Goal: Book appointment/travel/reservation

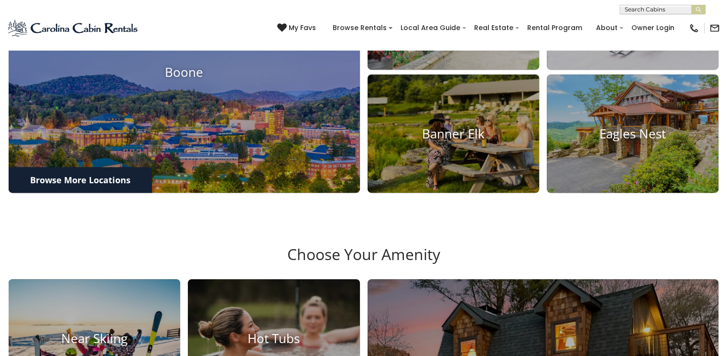
scroll to position [478, 0]
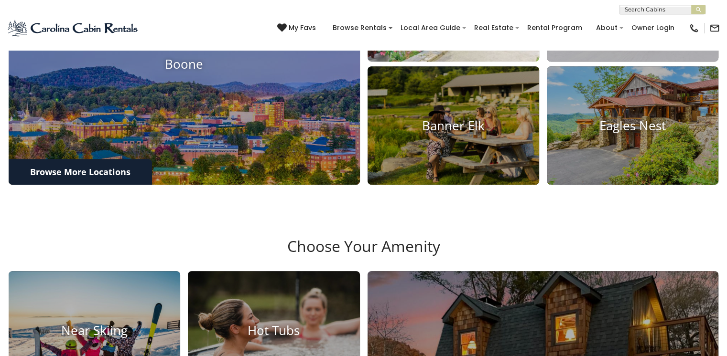
click at [443, 61] on img at bounding box center [453, 2] width 189 height 130
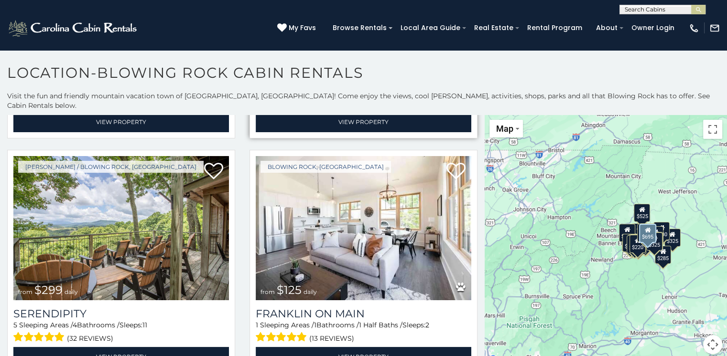
scroll to position [478, 0]
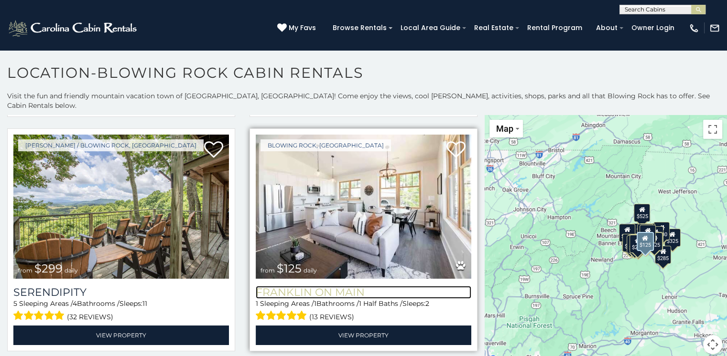
click at [344, 286] on h3 "Franklin On Main" at bounding box center [364, 292] width 216 height 13
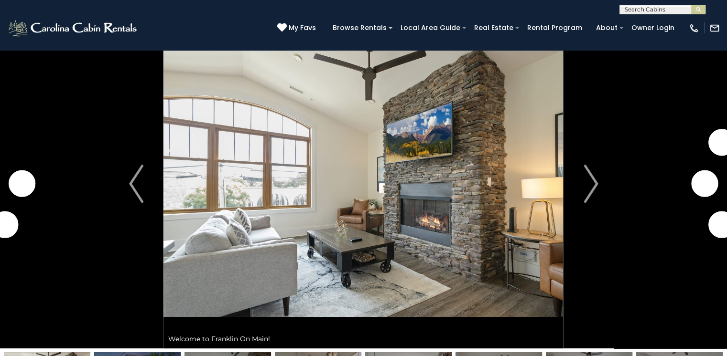
scroll to position [48, 0]
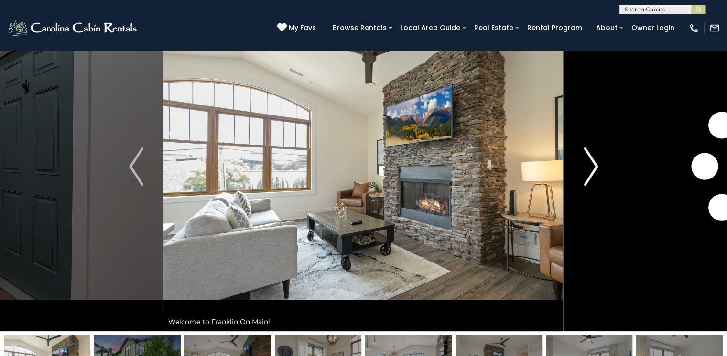
click at [591, 164] on img "Next" at bounding box center [590, 167] width 14 height 38
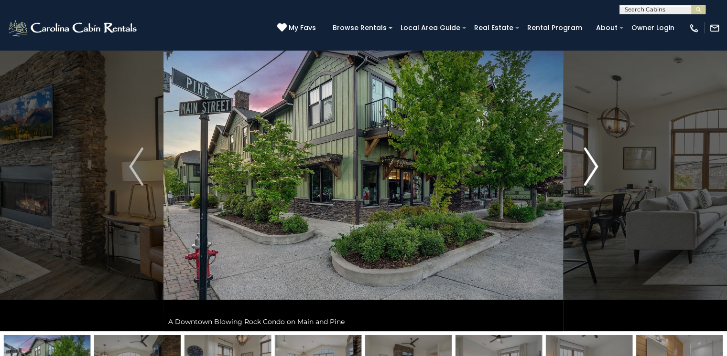
click at [591, 164] on img "Next" at bounding box center [590, 167] width 14 height 38
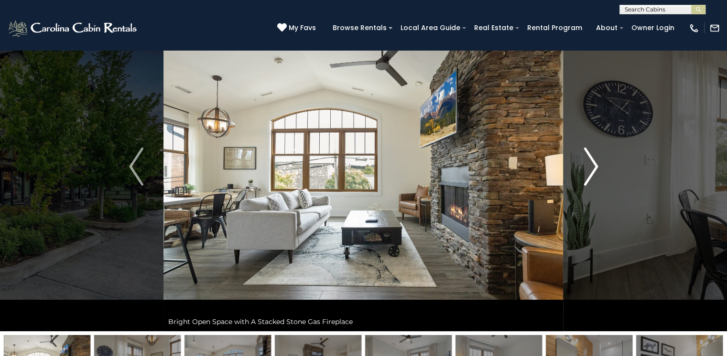
click at [591, 164] on img "Next" at bounding box center [590, 167] width 14 height 38
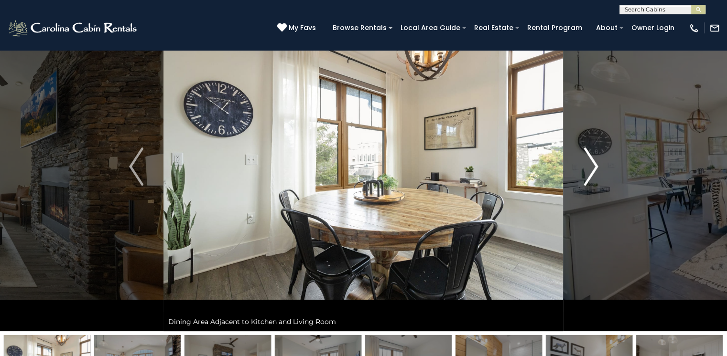
click at [591, 164] on img "Next" at bounding box center [590, 167] width 14 height 38
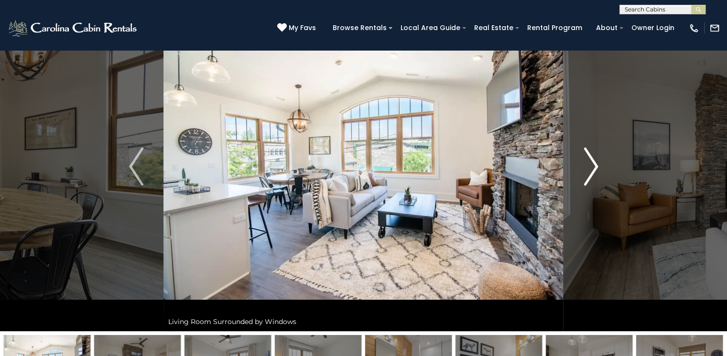
click at [591, 164] on img "Next" at bounding box center [590, 167] width 14 height 38
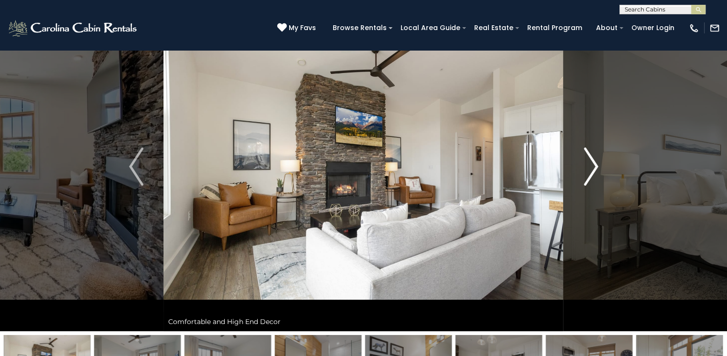
click at [591, 164] on img "Next" at bounding box center [590, 167] width 14 height 38
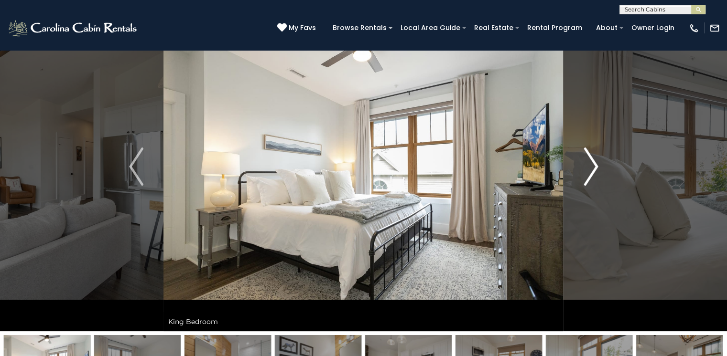
click at [591, 164] on img "Next" at bounding box center [590, 167] width 14 height 38
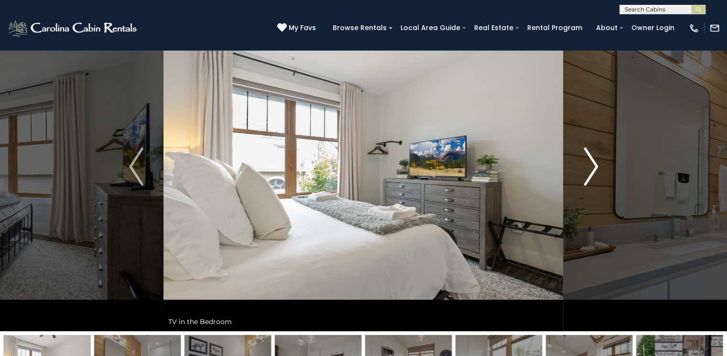
click at [591, 164] on img "Next" at bounding box center [590, 167] width 14 height 38
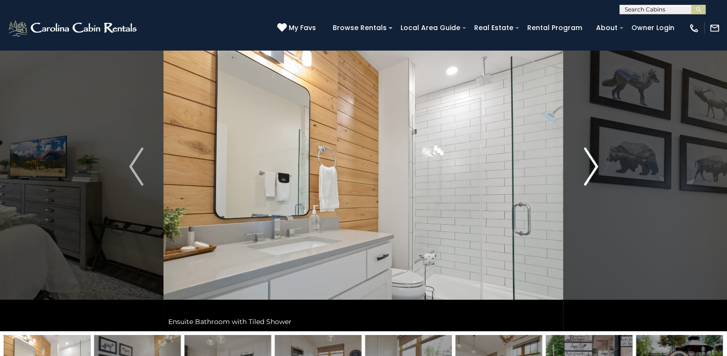
click at [591, 164] on img "Next" at bounding box center [590, 167] width 14 height 38
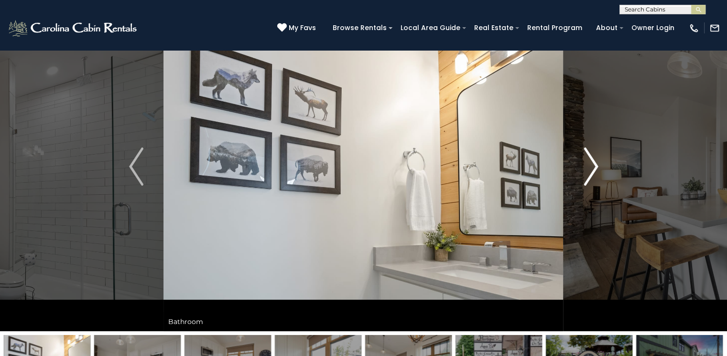
click at [591, 164] on img "Next" at bounding box center [590, 167] width 14 height 38
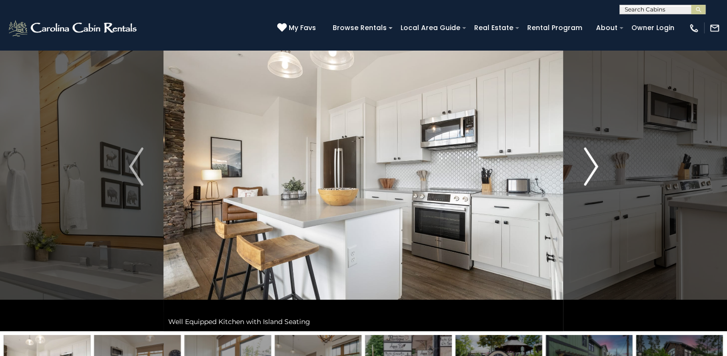
click at [591, 164] on img "Next" at bounding box center [590, 167] width 14 height 38
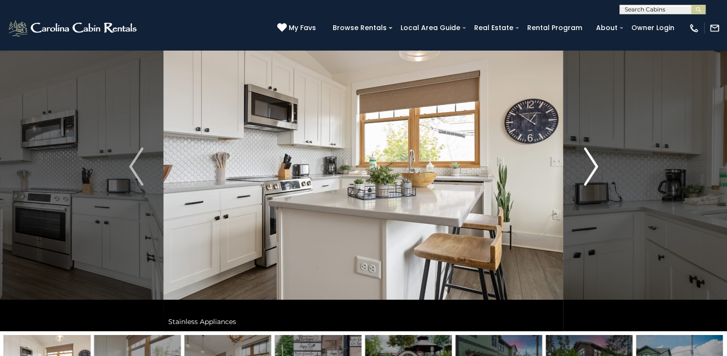
click at [591, 164] on img "Next" at bounding box center [590, 167] width 14 height 38
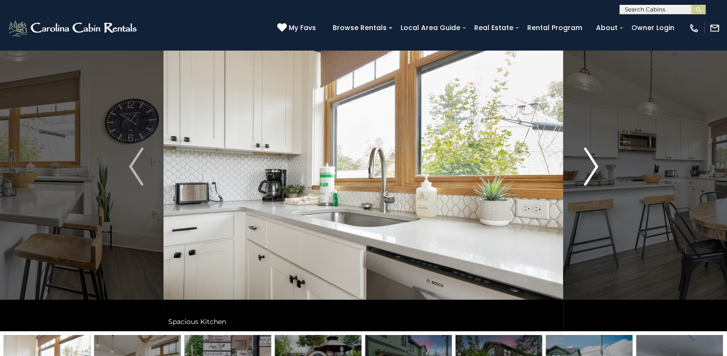
click at [591, 164] on img "Next" at bounding box center [590, 167] width 14 height 38
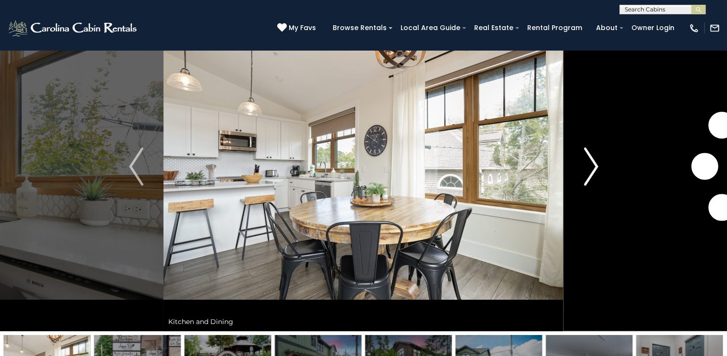
click at [591, 164] on img "Next" at bounding box center [590, 167] width 14 height 38
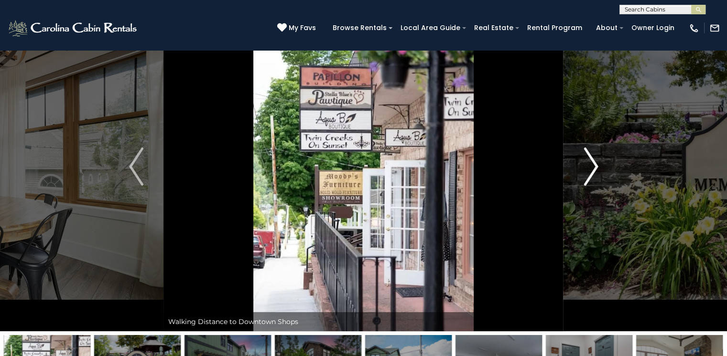
click at [591, 164] on img "Next" at bounding box center [590, 167] width 14 height 38
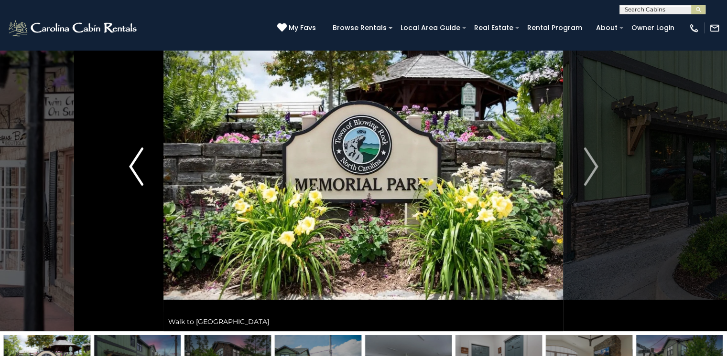
click at [130, 169] on img "Previous" at bounding box center [136, 167] width 14 height 38
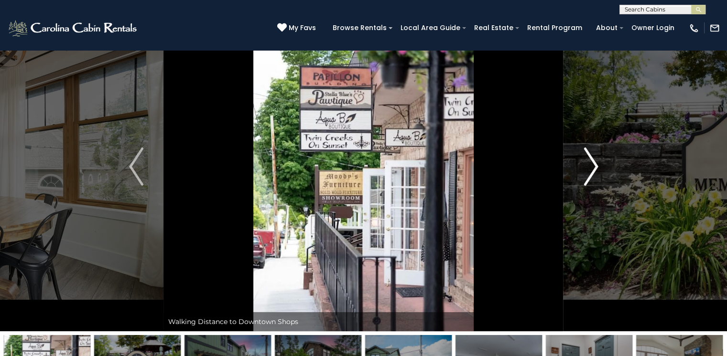
click at [593, 172] on img "Next" at bounding box center [590, 167] width 14 height 38
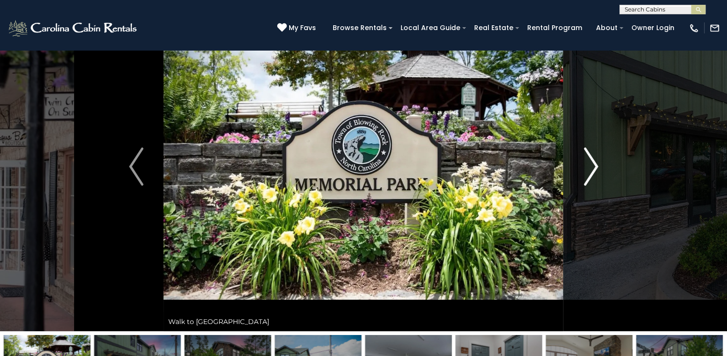
click at [593, 172] on img "Next" at bounding box center [590, 167] width 14 height 38
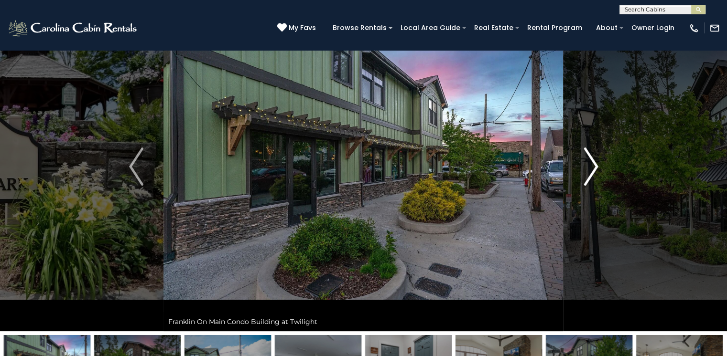
click at [593, 172] on img "Next" at bounding box center [590, 167] width 14 height 38
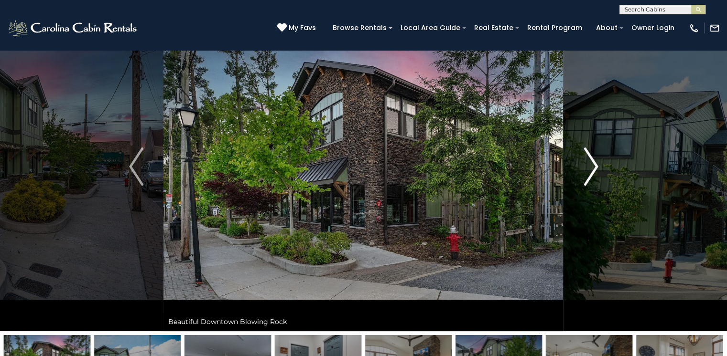
click at [593, 172] on img "Next" at bounding box center [590, 167] width 14 height 38
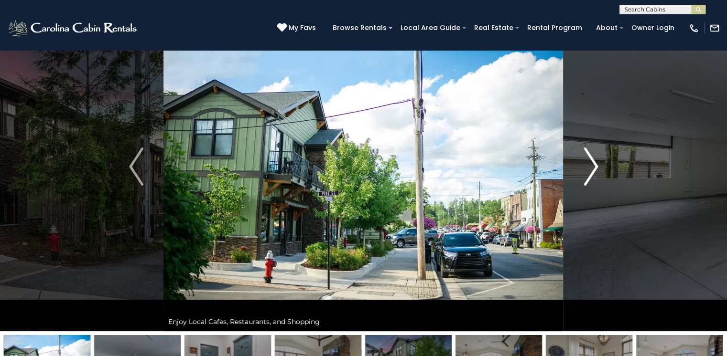
click at [593, 172] on img "Next" at bounding box center [590, 167] width 14 height 38
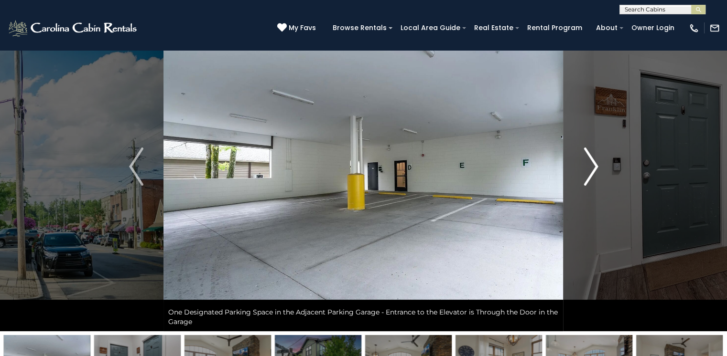
click at [593, 172] on img "Next" at bounding box center [590, 167] width 14 height 38
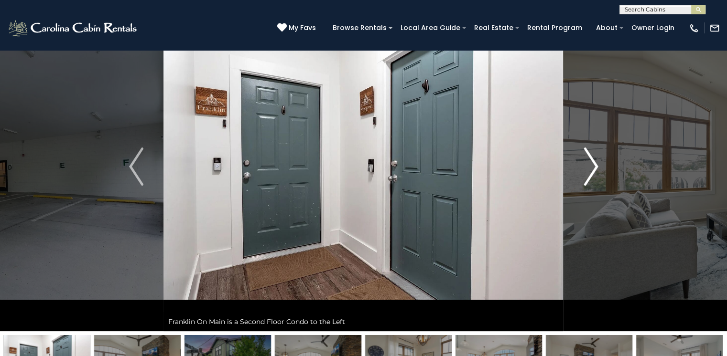
click at [593, 172] on img "Next" at bounding box center [590, 167] width 14 height 38
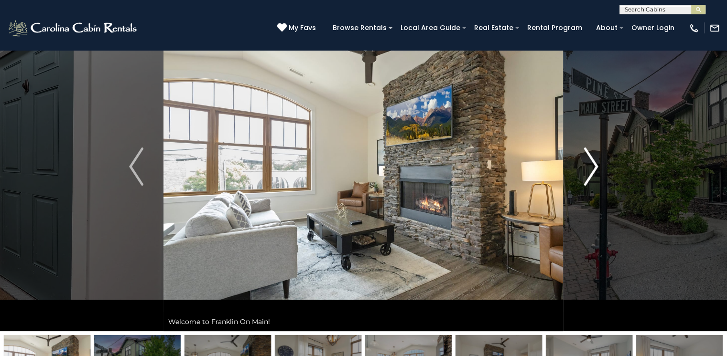
click at [593, 172] on img "Next" at bounding box center [590, 167] width 14 height 38
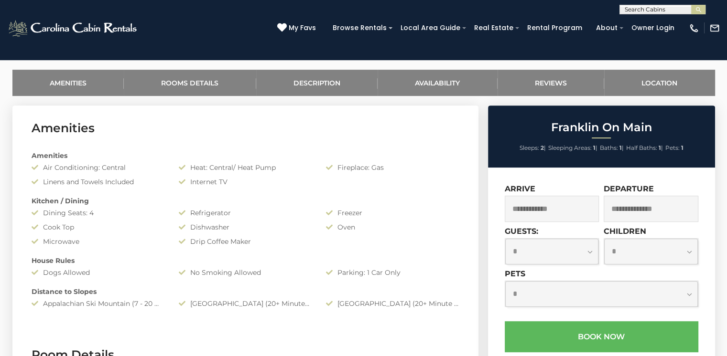
scroll to position [430, 0]
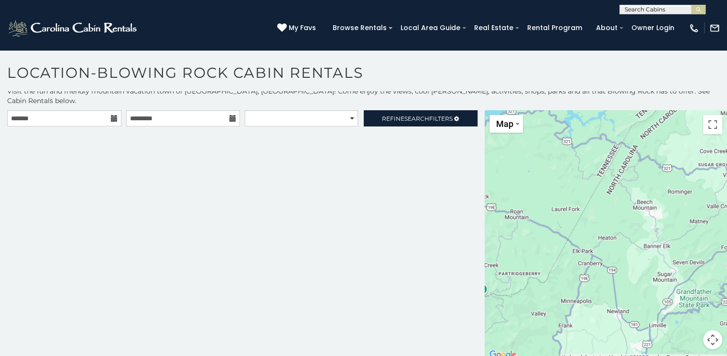
scroll to position [9, 0]
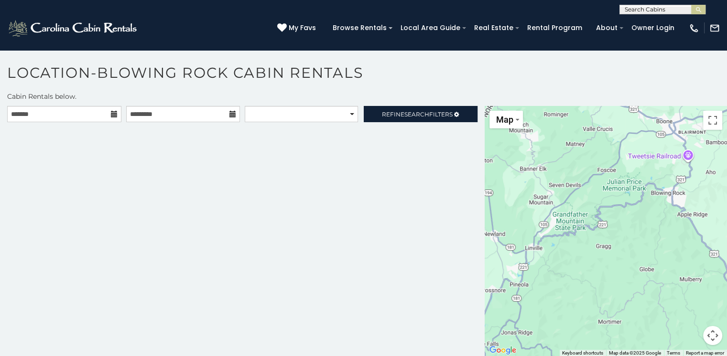
drag, startPoint x: 645, startPoint y: 198, endPoint x: 519, endPoint y: 123, distance: 145.9
click at [519, 123] on div at bounding box center [606, 231] width 242 height 251
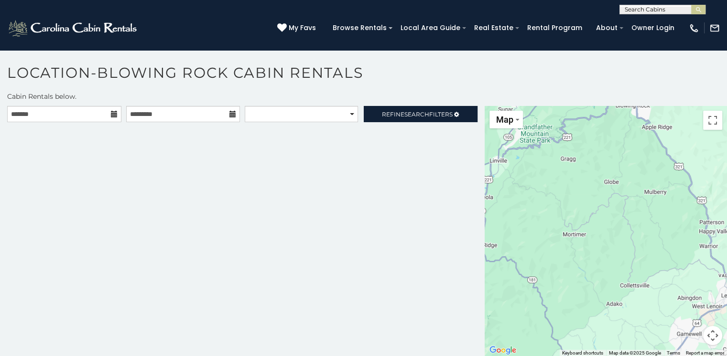
drag, startPoint x: 605, startPoint y: 173, endPoint x: 571, endPoint y: 85, distance: 95.1
click at [571, 85] on div "**********" at bounding box center [363, 213] width 727 height 298
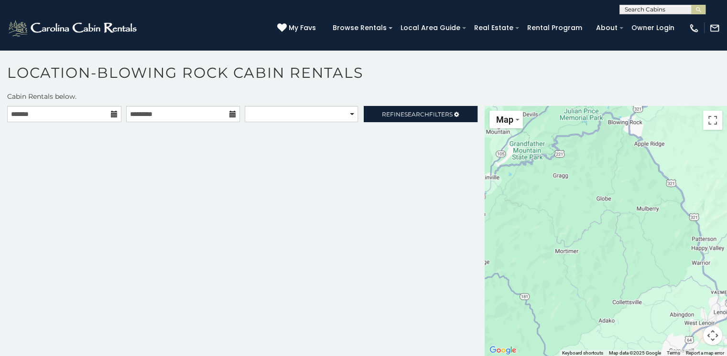
drag, startPoint x: 605, startPoint y: 187, endPoint x: 592, endPoint y: 212, distance: 27.6
click at [592, 211] on div at bounding box center [606, 231] width 242 height 251
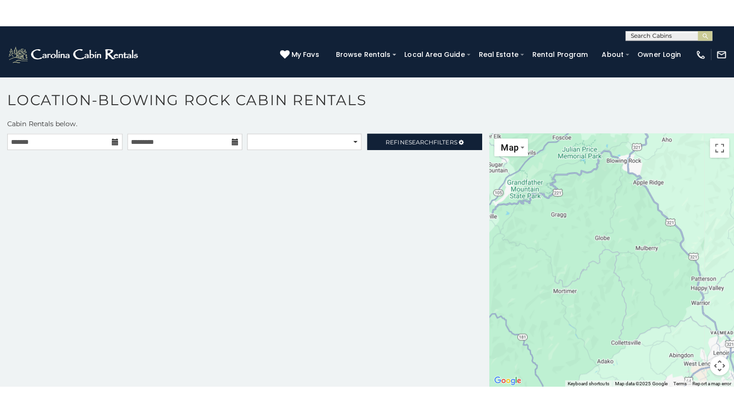
scroll to position [0, 0]
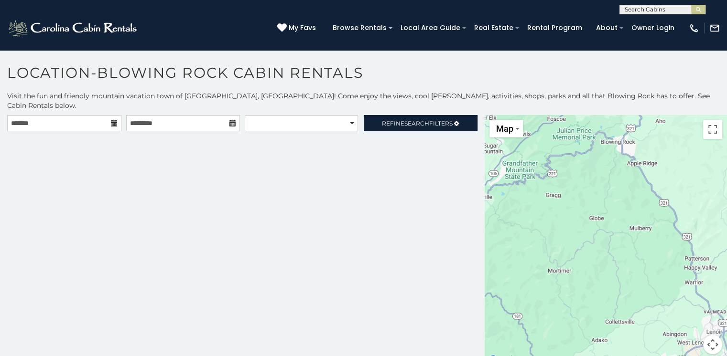
click at [665, 142] on div at bounding box center [606, 240] width 242 height 251
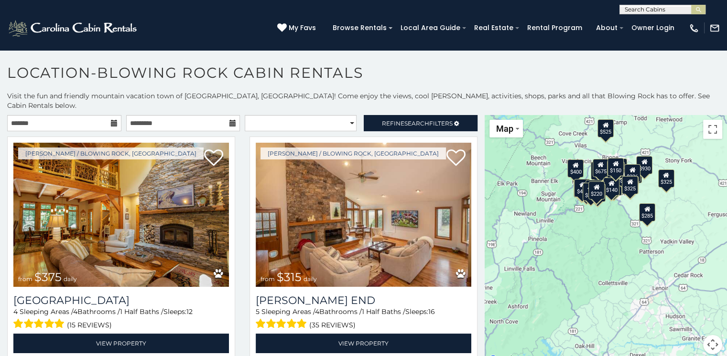
click at [604, 198] on div "$375 $315 $380 $695 $299 $125 $275 $140 $325 $315 $375 $285 $140 $675 $250 $930…" at bounding box center [606, 240] width 242 height 251
click at [704, 335] on button "Map camera controls" at bounding box center [712, 344] width 19 height 19
click at [684, 289] on button "Zoom in" at bounding box center [688, 297] width 19 height 19
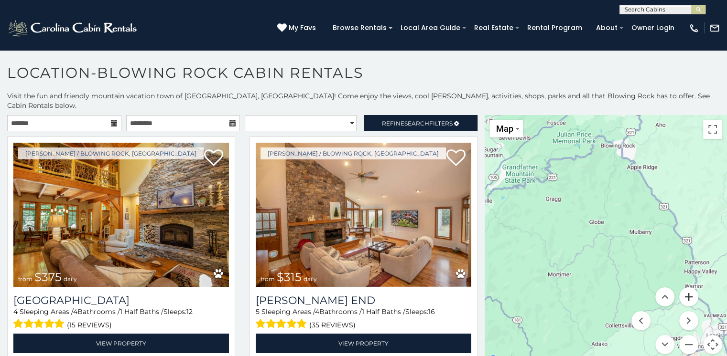
click at [684, 289] on button "Zoom in" at bounding box center [688, 297] width 19 height 19
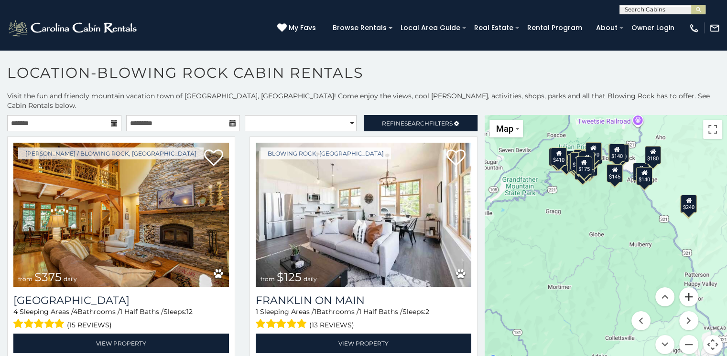
click at [684, 289] on button "Zoom in" at bounding box center [688, 297] width 19 height 19
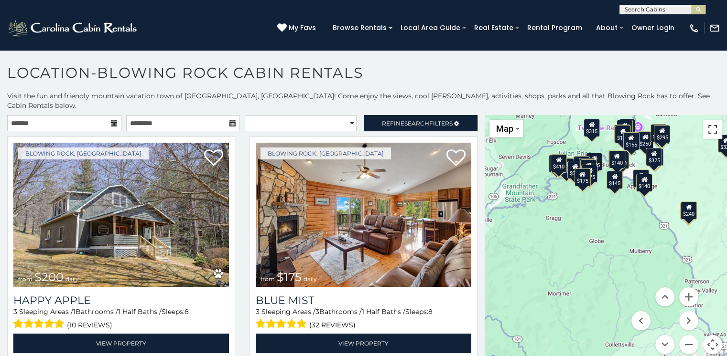
click at [706, 121] on button "Toggle fullscreen view" at bounding box center [712, 129] width 19 height 19
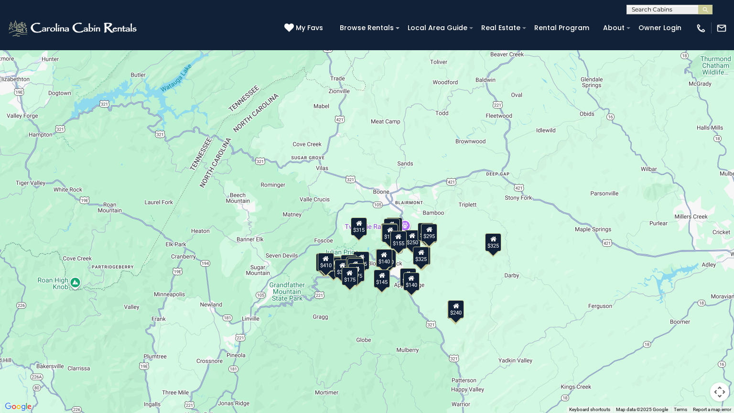
drag, startPoint x: 358, startPoint y: 192, endPoint x: 364, endPoint y: 326, distance: 133.9
click at [364, 326] on div "$375 $299 $125 $275 $140 $375 $285 $140 $250 $325 $140 $345 $410 $165 $355 $350…" at bounding box center [367, 206] width 734 height 413
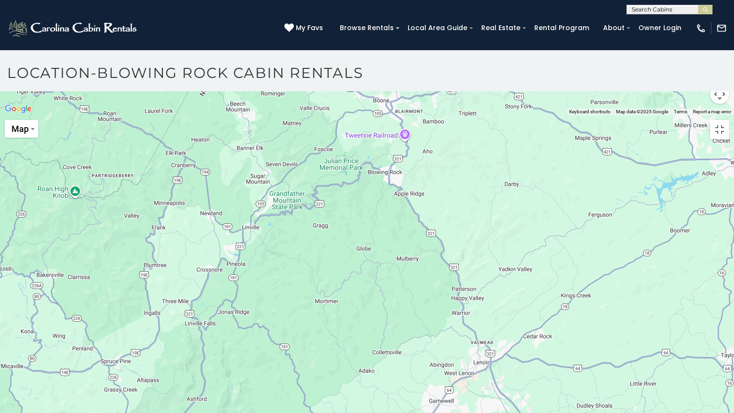
click at [384, 115] on div at bounding box center [367, 115] width 734 height 0
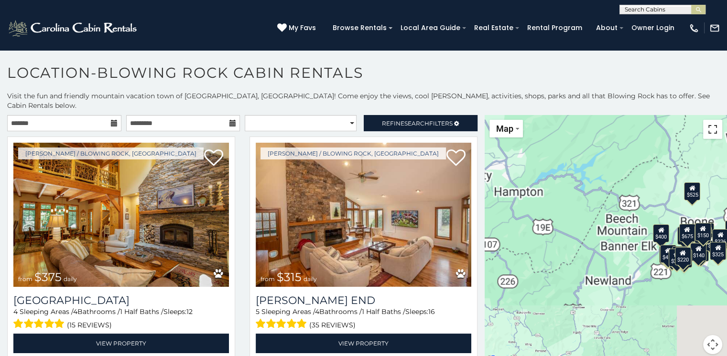
click at [707, 120] on button "Toggle fullscreen view" at bounding box center [712, 129] width 19 height 19
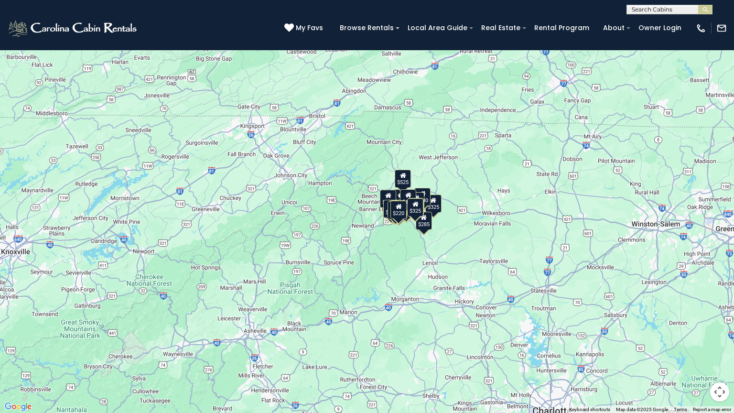
click at [495, 246] on div "$375 $315 $380 $695 $299 $125 $275 $140 $325 $315 $375 $285 $140 $675 $250 $930…" at bounding box center [367, 206] width 734 height 413
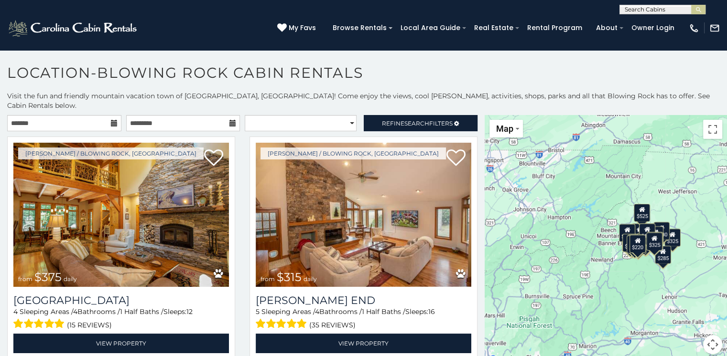
click at [509, 129] on div "$375 $315 $380 $695 $299 $125 $275 $140 $325 $315 $375 $285 $140 $675 $250 $930…" at bounding box center [606, 240] width 242 height 251
